Goal: Use online tool/utility: Use online tool/utility

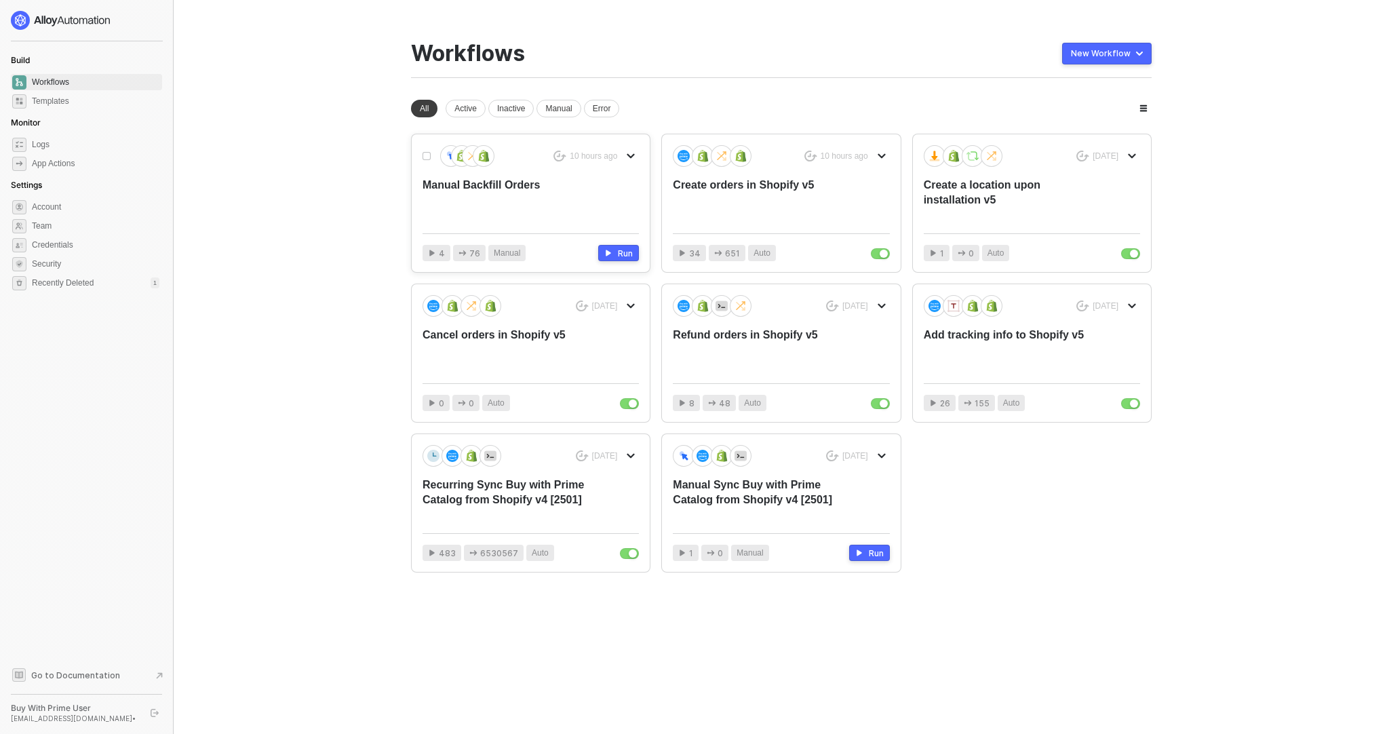
click at [480, 201] on div "Manual Backfill Orders" at bounding box center [509, 200] width 173 height 45
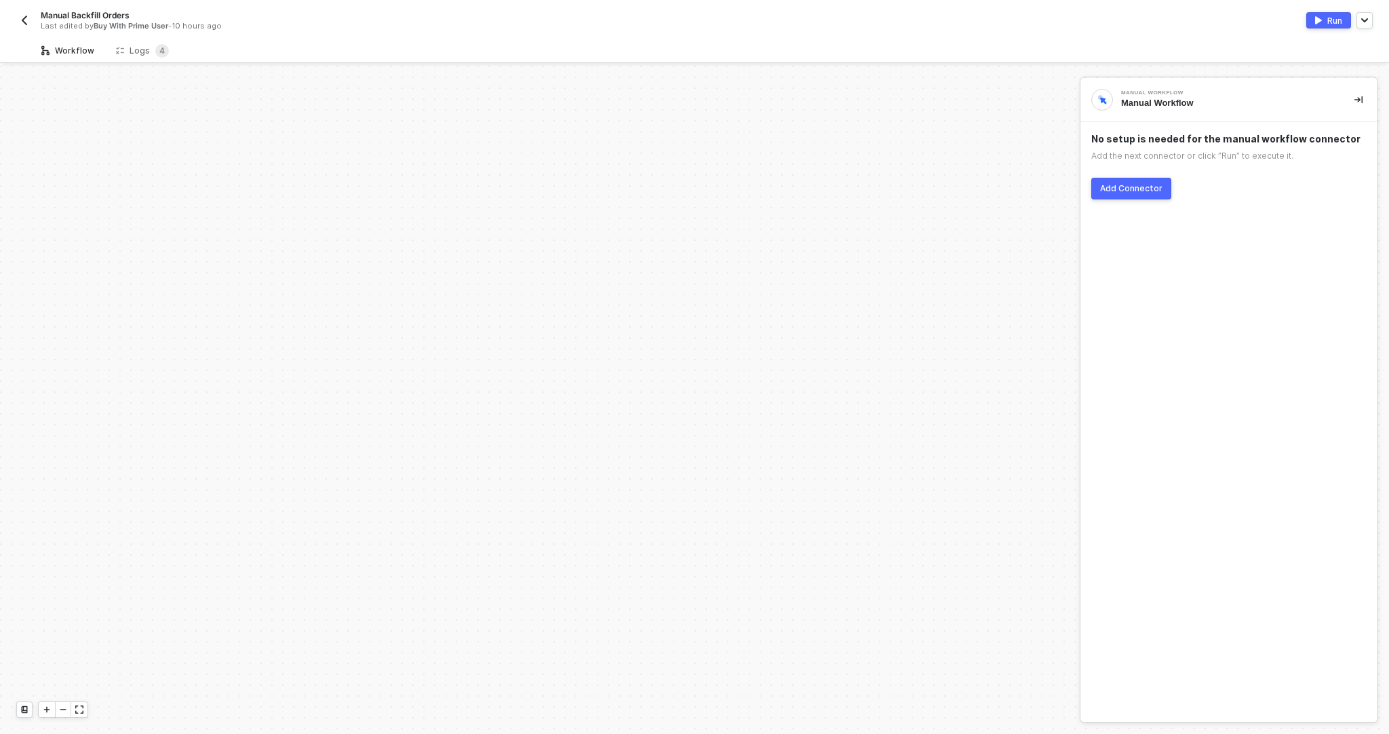
scroll to position [607, 0]
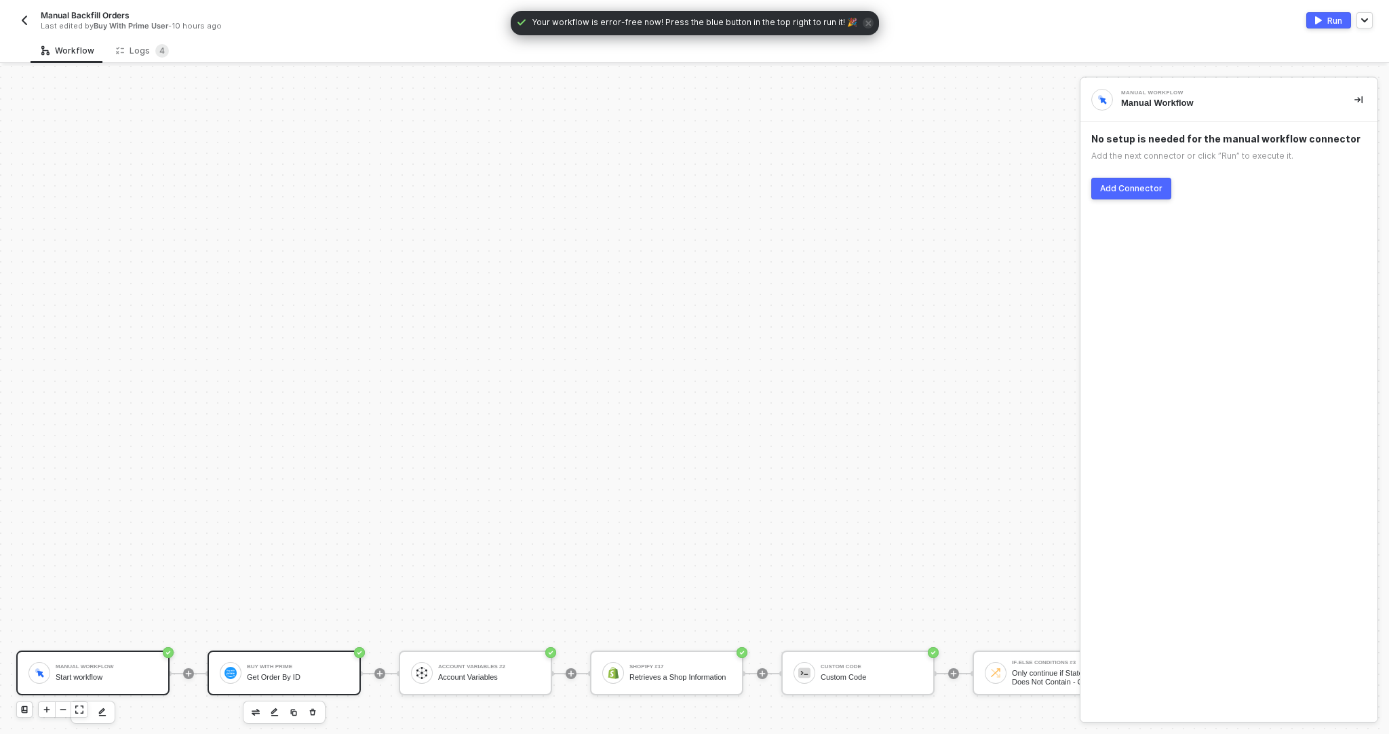
click at [317, 664] on div "Buy With Prime" at bounding box center [298, 666] width 102 height 5
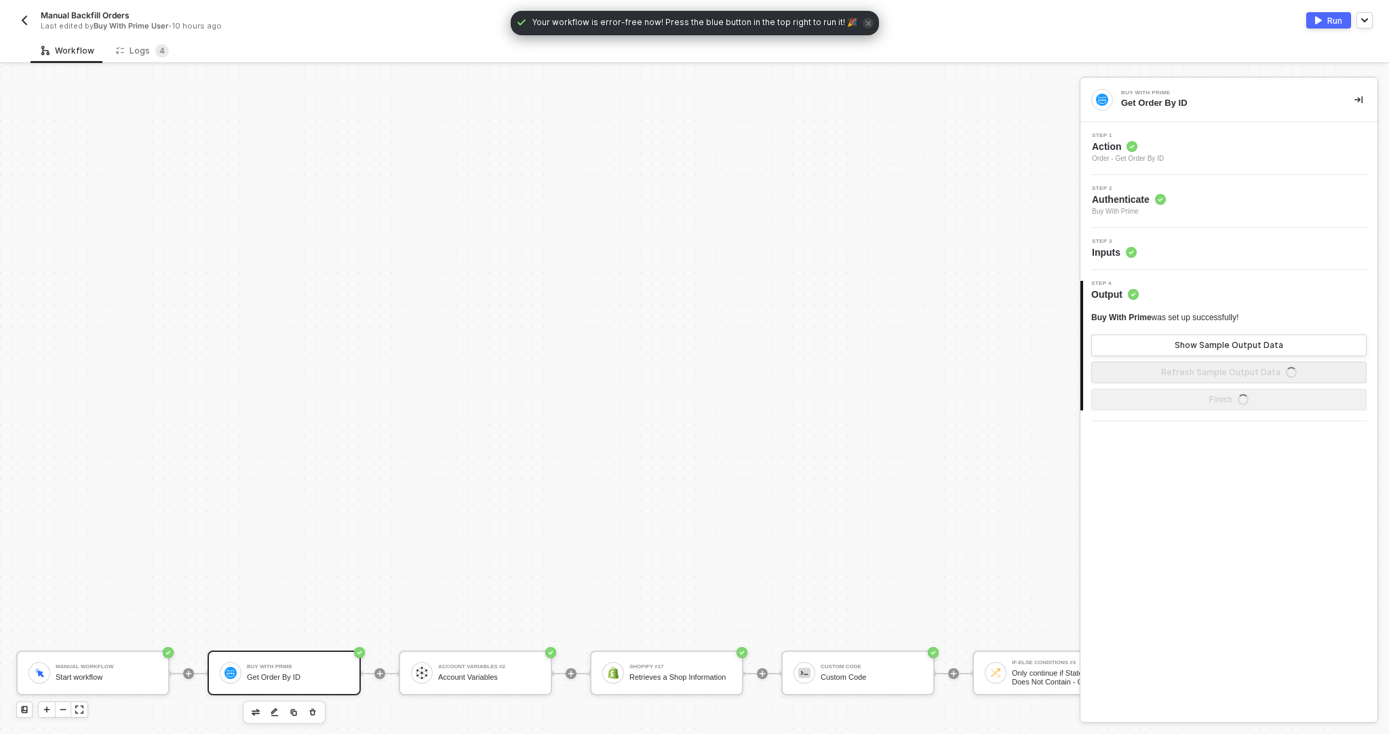
click at [1161, 263] on div "Step 3 Inputs" at bounding box center [1229, 249] width 297 height 42
click at [1163, 256] on div "Step 3 Inputs" at bounding box center [1231, 249] width 294 height 20
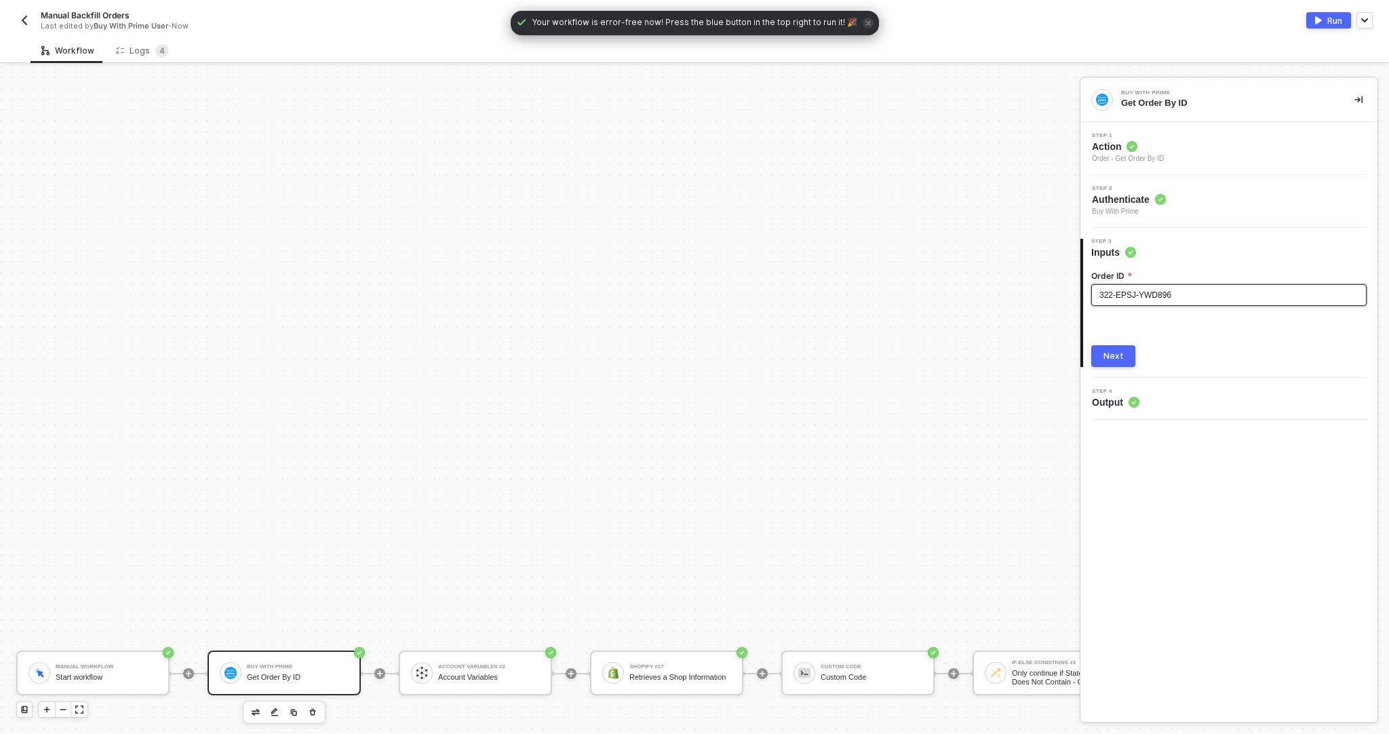
click at [1203, 291] on div "322-EPSJ-YWD896" at bounding box center [1229, 295] width 259 height 13
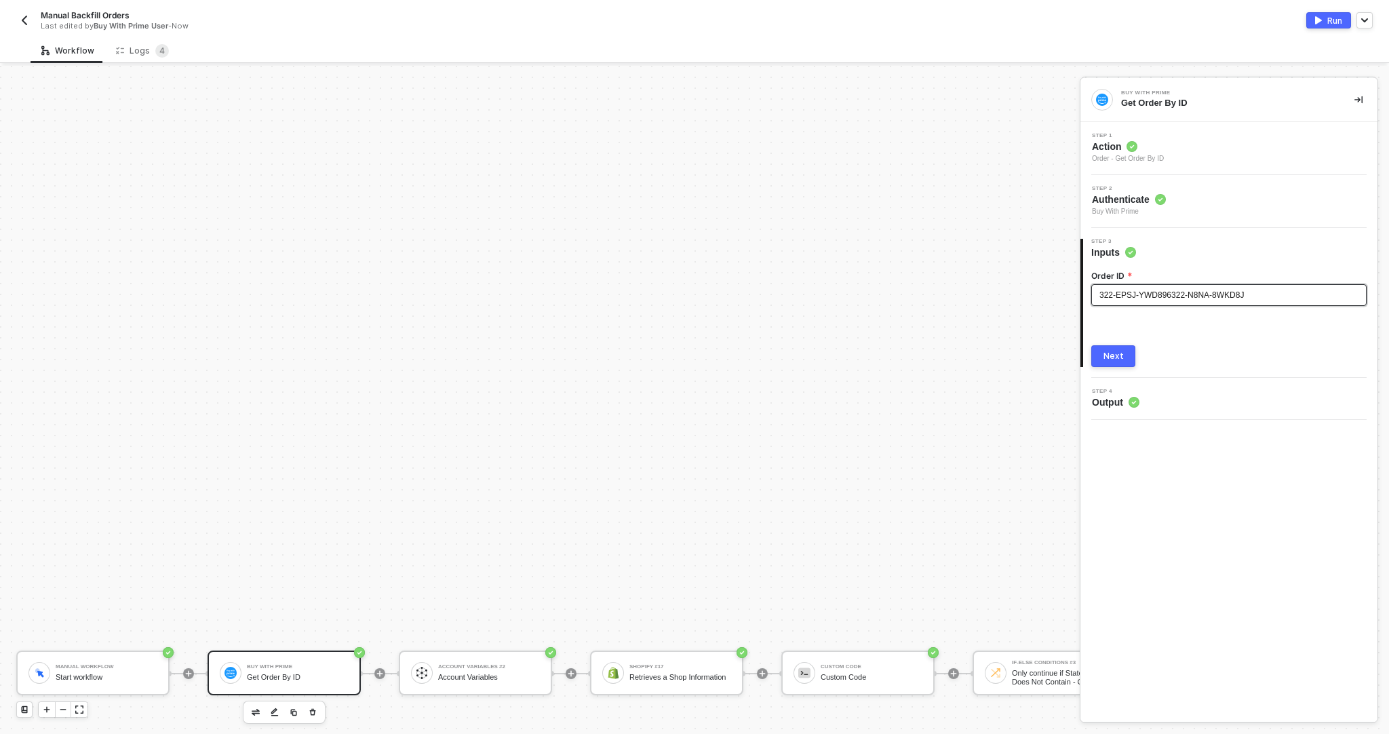
click at [1178, 295] on span "322-EPSJ-YWD896322-N8NA-8WKD8J" at bounding box center [1172, 294] width 145 height 9
click at [1191, 335] on div "Order ID 322-N8NA-8WKD8J Next" at bounding box center [1229, 313] width 275 height 108
click at [1132, 351] on button "Next" at bounding box center [1114, 356] width 44 height 22
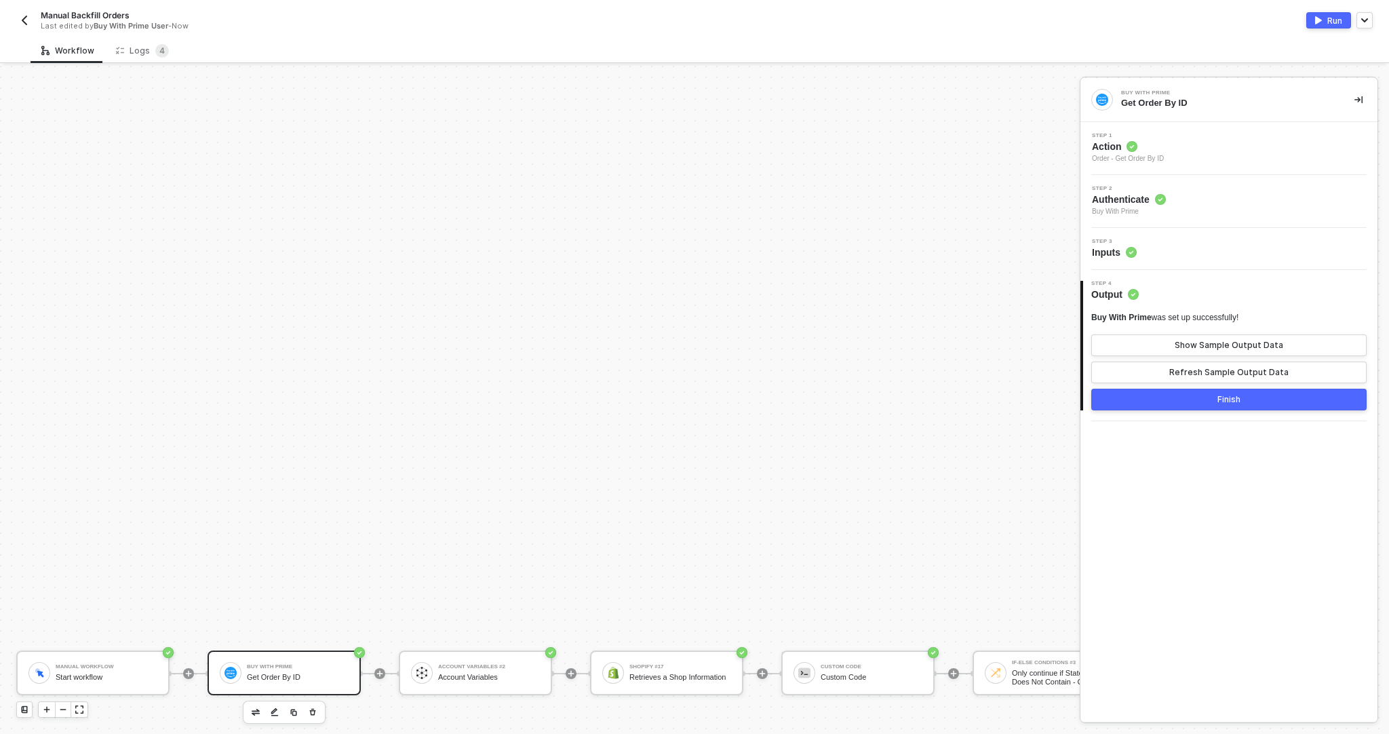
click at [1328, 24] on div "Run" at bounding box center [1335, 21] width 15 height 12
click at [134, 52] on div "Logs 4" at bounding box center [142, 51] width 53 height 14
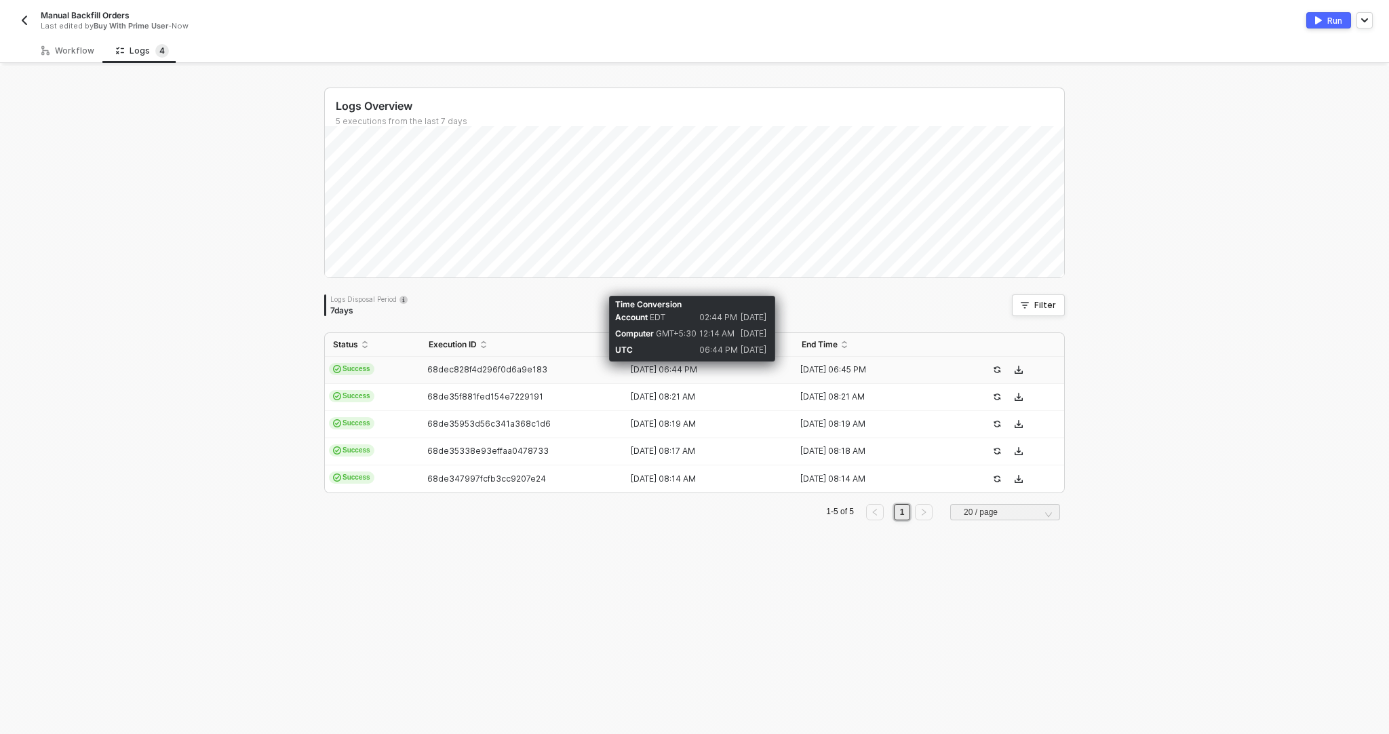
click at [626, 374] on div "[DATE] 06:44 PM" at bounding box center [703, 369] width 159 height 11
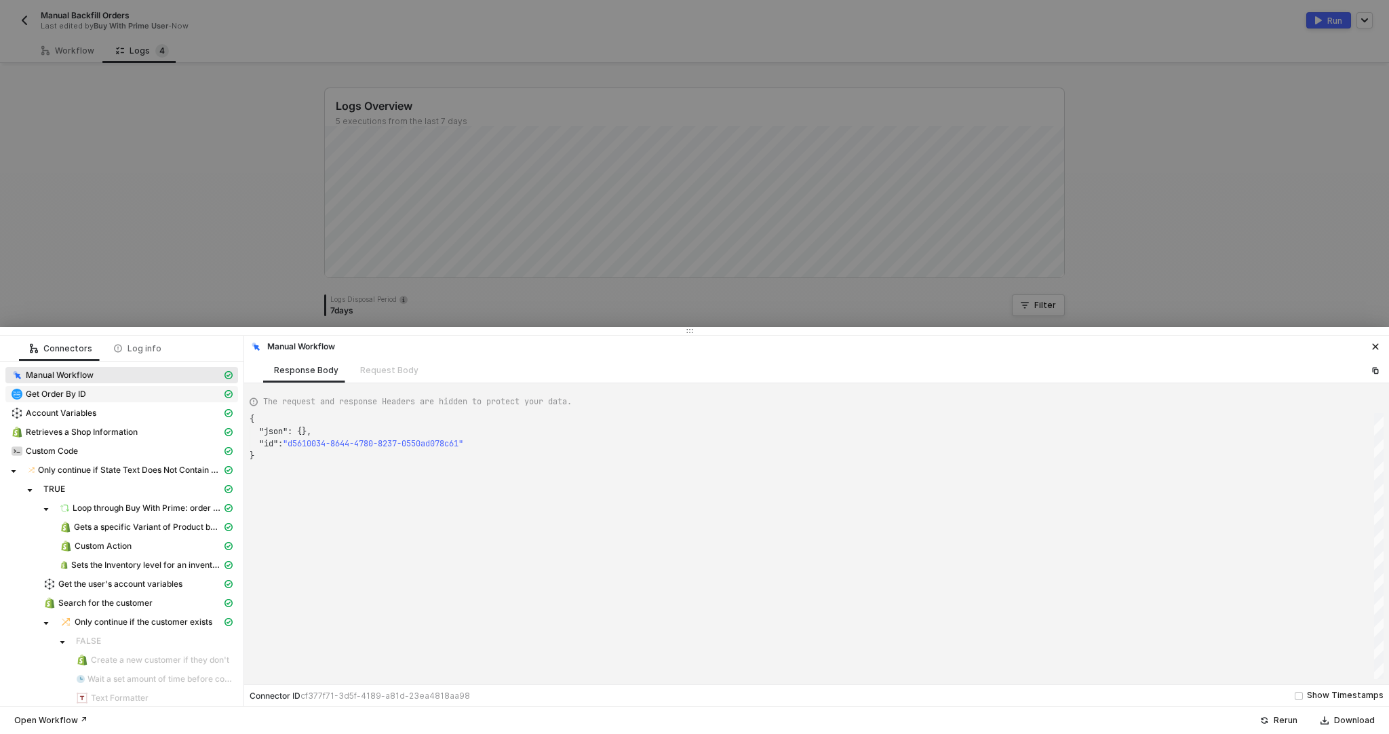
click at [183, 396] on div "Get Order By ID" at bounding box center [116, 394] width 211 height 12
type textarea "{ "json": { "order": { "id": "322-N8NA-8WKD8J", "orderState": { "createdAt": "[…"
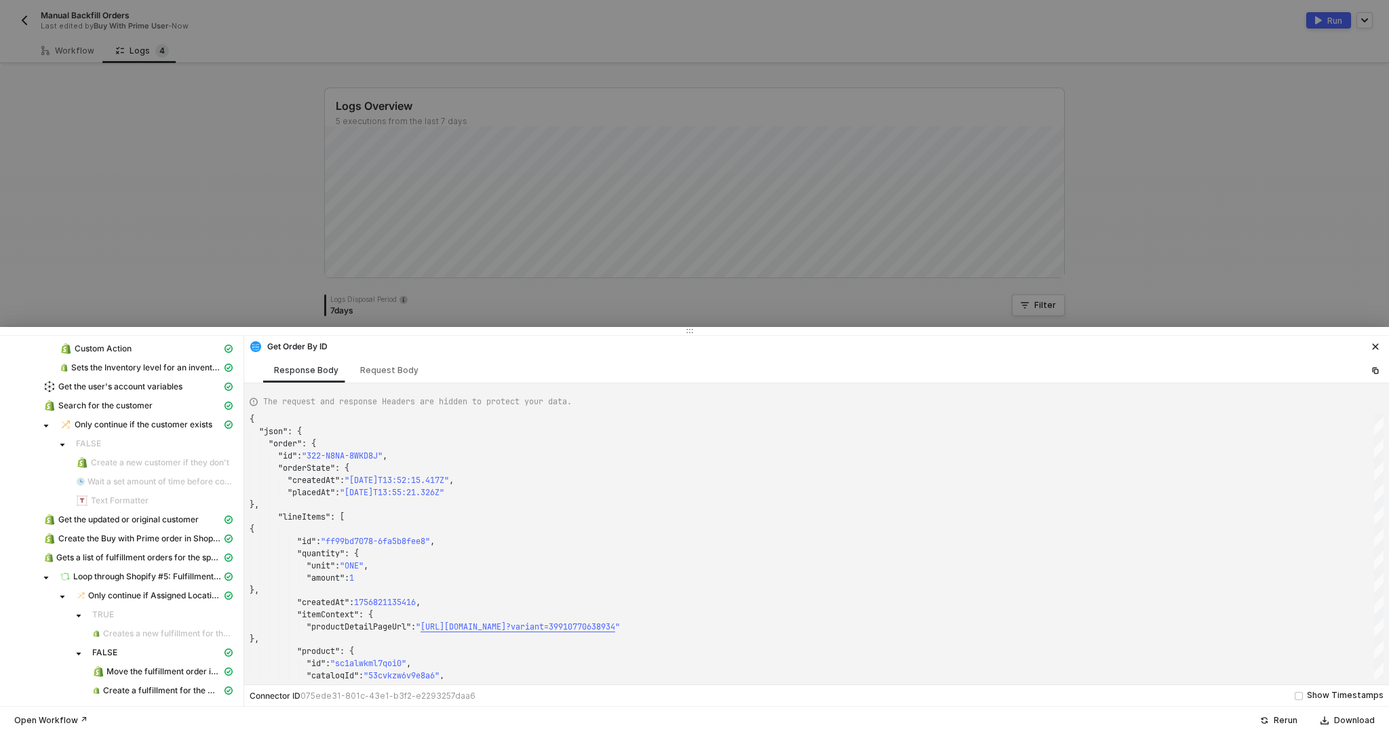
scroll to position [0, 0]
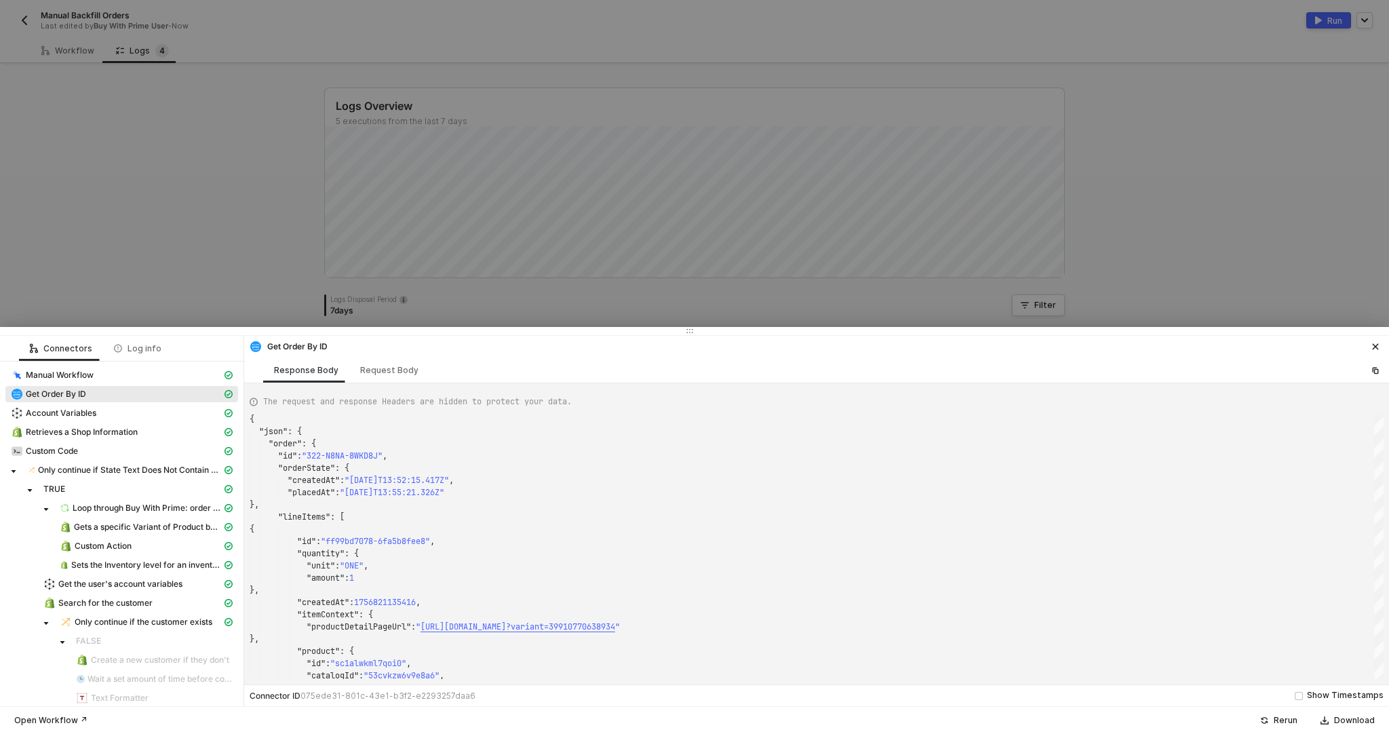
click at [86, 109] on div at bounding box center [694, 367] width 1389 height 734
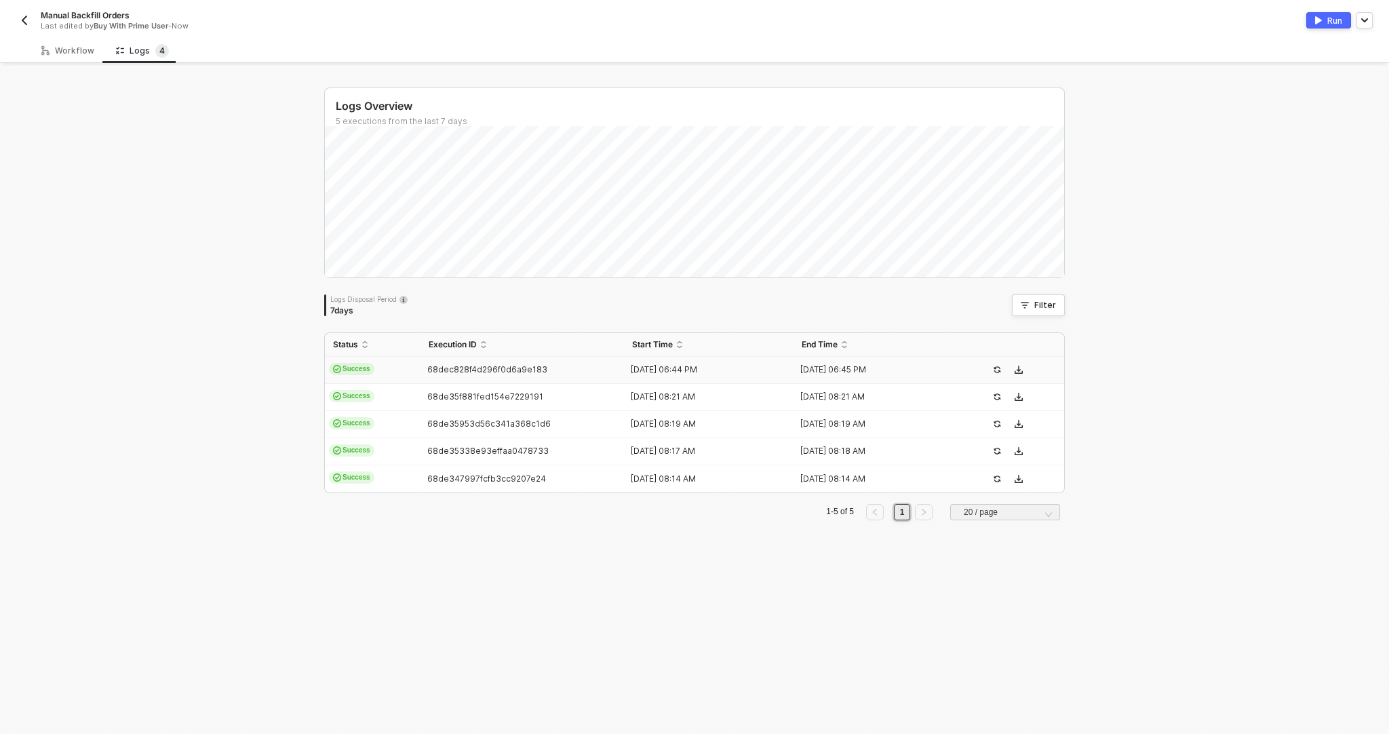
click at [29, 19] on img "button" at bounding box center [24, 20] width 11 height 11
